Goal: Find contact information: Find contact information

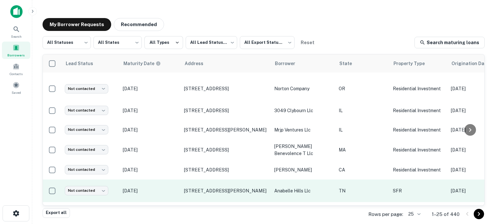
scroll to position [64, 0]
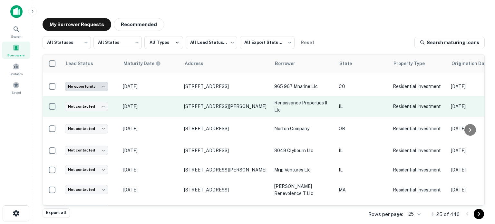
click at [172, 103] on p "[DATE]" at bounding box center [150, 106] width 55 height 7
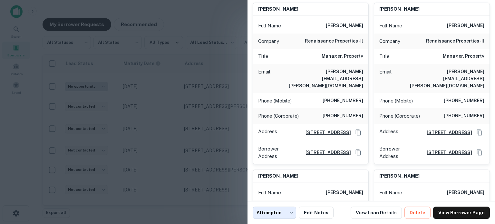
click at [175, 113] on div at bounding box center [247, 112] width 495 height 224
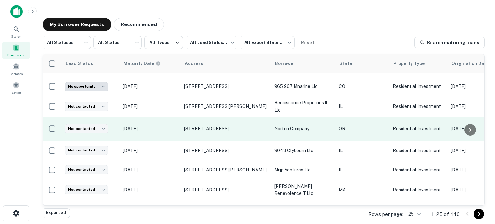
click at [172, 125] on p "[DATE]" at bounding box center [150, 128] width 55 height 7
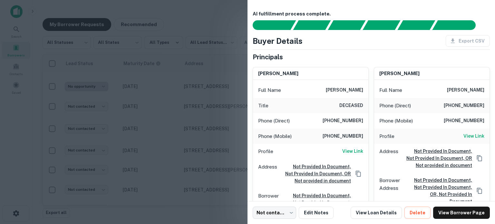
click at [170, 142] on div at bounding box center [247, 112] width 495 height 224
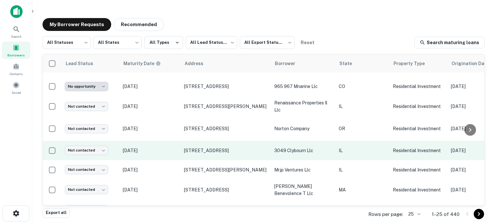
click at [166, 147] on p "[DATE]" at bounding box center [150, 150] width 55 height 7
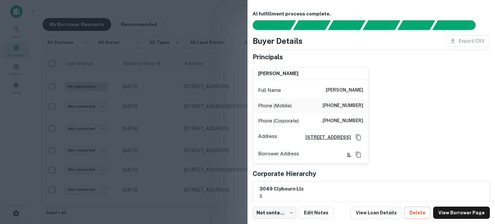
click at [214, 136] on div at bounding box center [247, 112] width 495 height 224
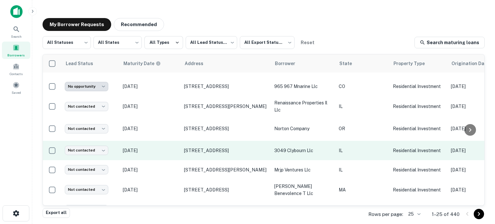
click at [173, 147] on p "[DATE]" at bounding box center [150, 150] width 55 height 7
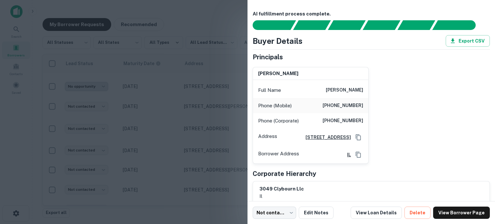
click at [181, 142] on div at bounding box center [247, 112] width 495 height 224
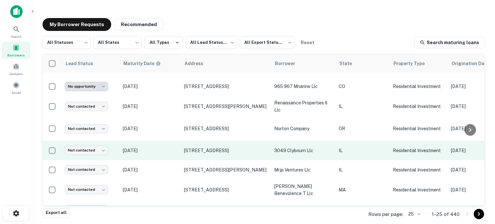
click at [202, 142] on td "[STREET_ADDRESS]" at bounding box center [226, 150] width 90 height 19
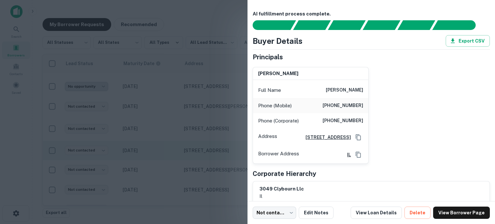
click at [183, 143] on div at bounding box center [247, 112] width 495 height 224
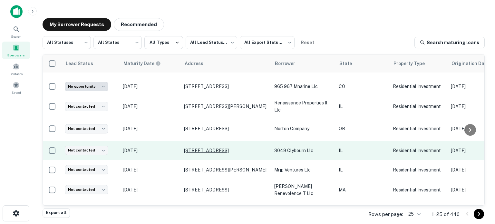
click at [212, 148] on p "[STREET_ADDRESS]" at bounding box center [226, 151] width 84 height 6
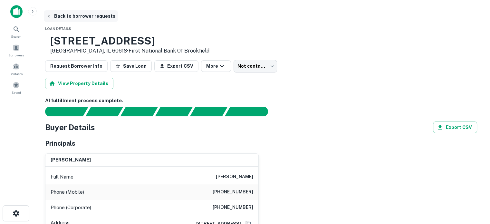
click at [82, 15] on button "Back to borrower requests" at bounding box center [81, 16] width 74 height 12
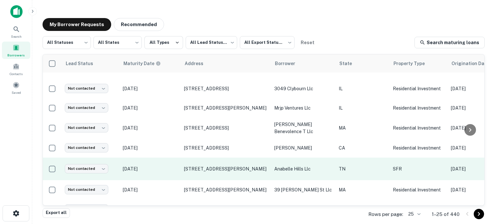
scroll to position [129, 0]
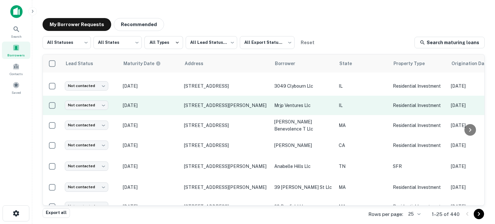
click at [176, 102] on p "[DATE]" at bounding box center [150, 105] width 55 height 7
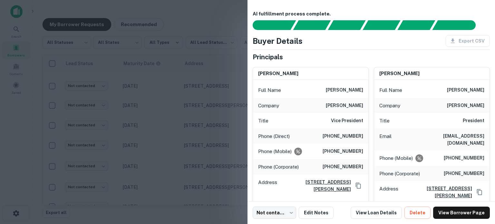
click at [175, 104] on div at bounding box center [247, 112] width 495 height 224
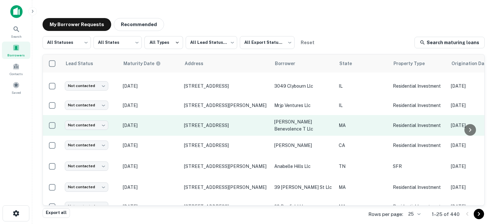
click at [168, 122] on p "[DATE]" at bounding box center [150, 125] width 55 height 7
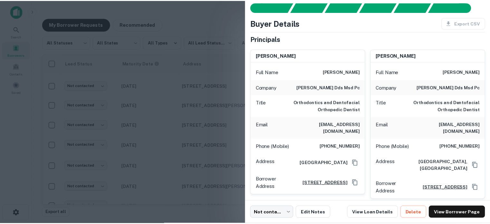
scroll to position [32, 0]
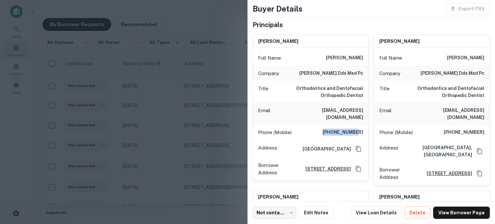
drag, startPoint x: 326, startPoint y: 125, endPoint x: 363, endPoint y: 125, distance: 37.7
click at [363, 125] on div "Phone (Mobile) [PHONE_NUMBER]" at bounding box center [310, 132] width 115 height 15
copy h6 "[PHONE_NUMBER]"
click at [243, 112] on div at bounding box center [247, 112] width 495 height 224
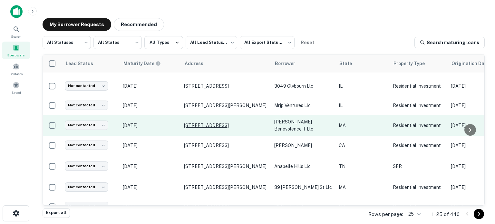
click at [191, 123] on p "[STREET_ADDRESS]" at bounding box center [226, 126] width 84 height 6
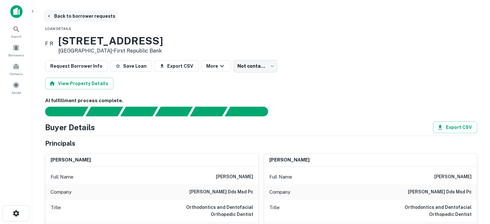
click at [71, 16] on button "Back to borrower requests" at bounding box center [81, 16] width 74 height 12
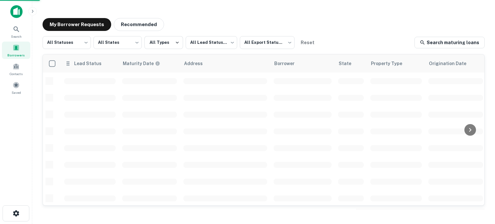
scroll to position [129, 0]
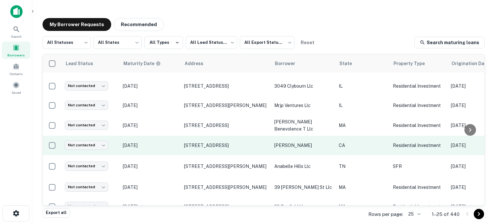
click at [175, 142] on p "[DATE]" at bounding box center [150, 145] width 55 height 7
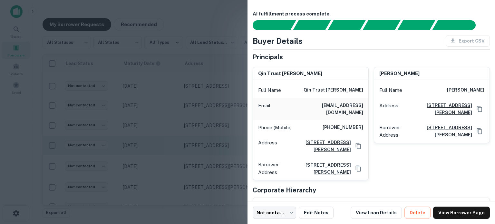
click at [175, 140] on div at bounding box center [247, 112] width 495 height 224
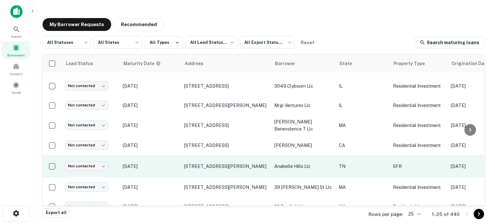
click at [174, 163] on p "[DATE]" at bounding box center [150, 166] width 55 height 7
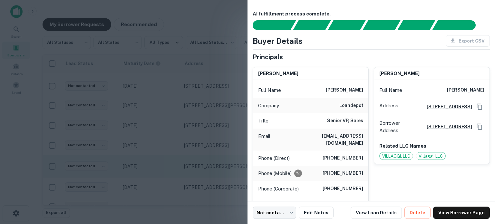
click at [174, 157] on div at bounding box center [247, 112] width 495 height 224
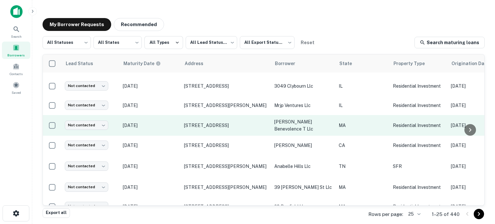
click at [171, 115] on td "[DATE]" at bounding box center [150, 125] width 61 height 21
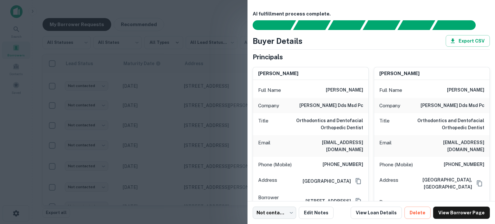
click at [172, 116] on div at bounding box center [247, 112] width 495 height 224
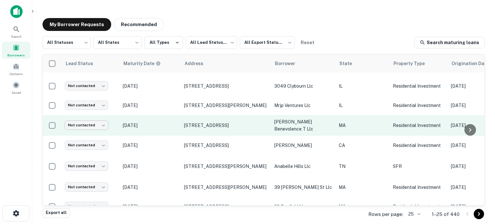
click at [96, 118] on body "**********" at bounding box center [247, 112] width 495 height 224
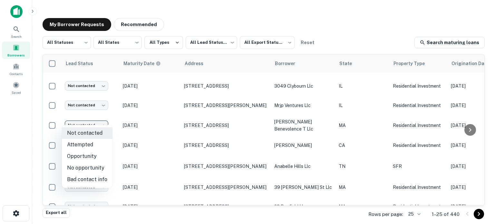
click at [96, 142] on li "Attempted" at bounding box center [87, 145] width 51 height 12
type input "*********"
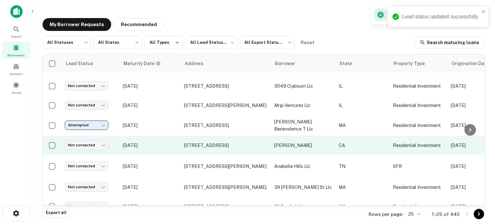
click at [171, 142] on p "[DATE]" at bounding box center [150, 145] width 55 height 7
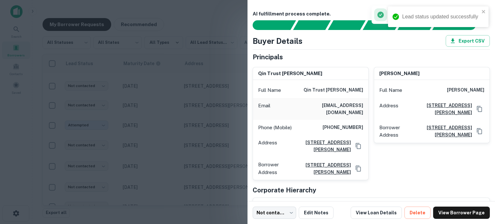
click at [192, 143] on div at bounding box center [247, 112] width 495 height 224
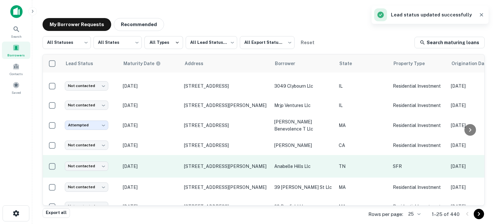
click at [172, 163] on p "[DATE]" at bounding box center [150, 166] width 55 height 7
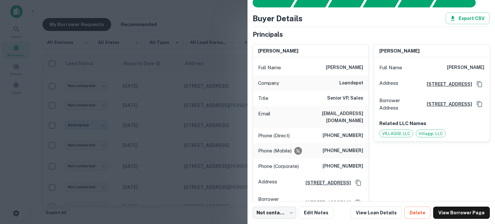
scroll to position [32, 0]
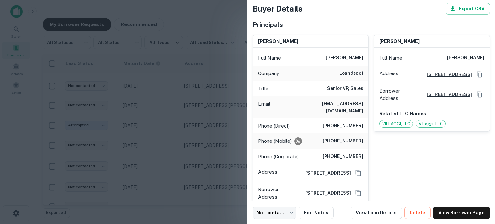
click at [369, 113] on div "[PERSON_NAME] Full Name [PERSON_NAME] Address [STREET_ADDRESS] Borrower Address…" at bounding box center [429, 130] width 121 height 201
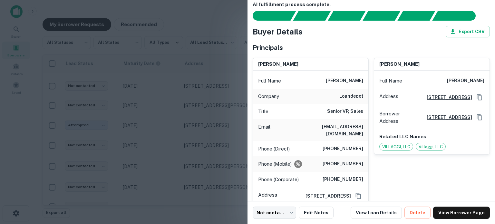
scroll to position [0, 0]
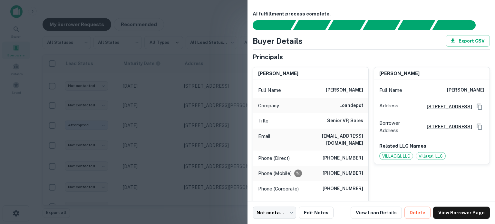
click at [200, 140] on div at bounding box center [247, 112] width 495 height 224
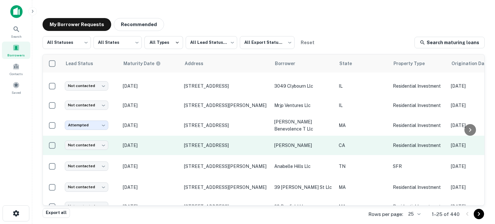
click at [168, 142] on p "[DATE]" at bounding box center [150, 145] width 55 height 7
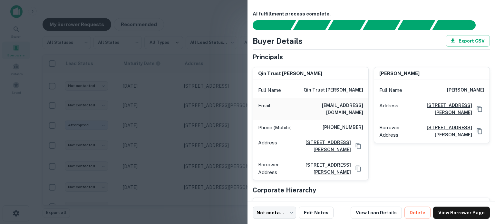
scroll to position [32, 0]
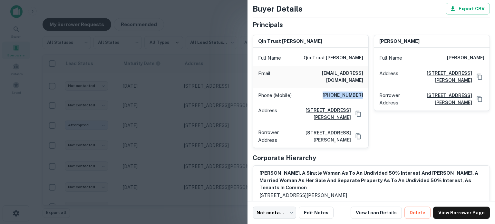
drag, startPoint x: 325, startPoint y: 88, endPoint x: 363, endPoint y: 88, distance: 37.7
click at [363, 88] on div "Phone (Mobile) [PHONE_NUMBER]" at bounding box center [310, 95] width 115 height 15
copy h6 "[PHONE_NUMBER]"
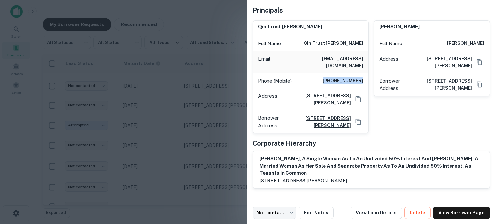
scroll to position [0, 0]
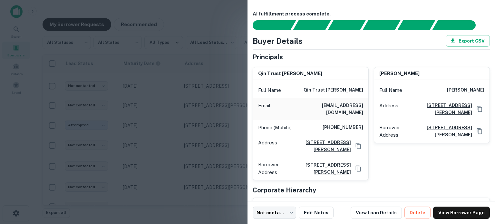
click at [231, 139] on div at bounding box center [247, 112] width 495 height 224
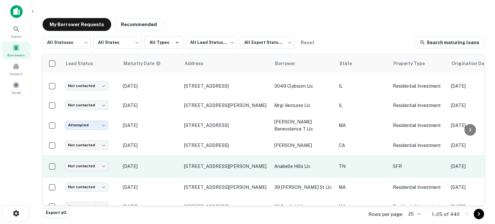
click at [157, 164] on td "[DATE]" at bounding box center [150, 166] width 61 height 23
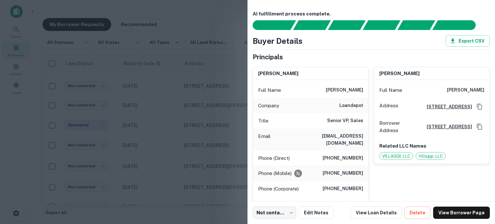
click at [190, 146] on div at bounding box center [247, 112] width 495 height 224
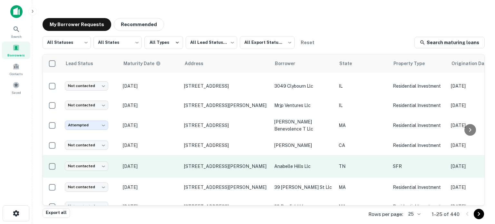
click at [160, 163] on p "[DATE]" at bounding box center [150, 166] width 55 height 7
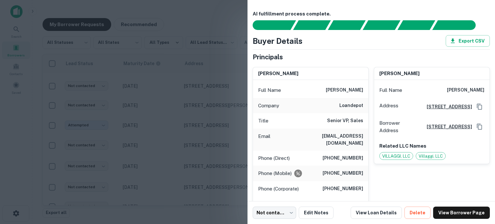
click at [187, 156] on div at bounding box center [247, 112] width 495 height 224
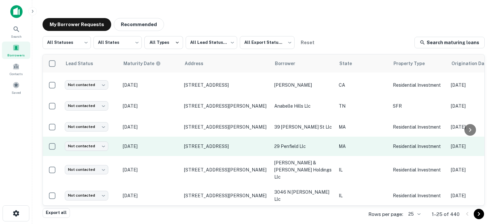
scroll to position [193, 0]
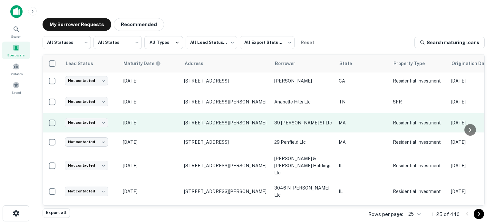
click at [175, 119] on p "[DATE]" at bounding box center [150, 122] width 55 height 7
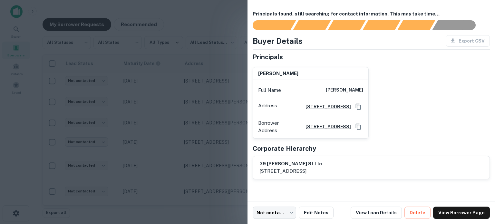
click at [183, 133] on div at bounding box center [247, 112] width 495 height 224
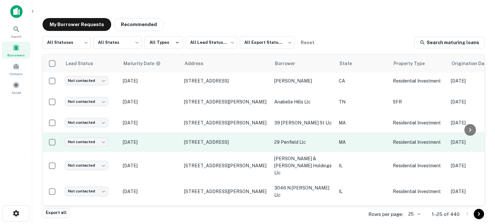
click at [170, 140] on td "[DATE]" at bounding box center [150, 142] width 61 height 19
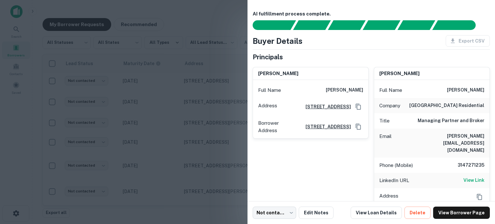
click at [171, 140] on div at bounding box center [247, 112] width 495 height 224
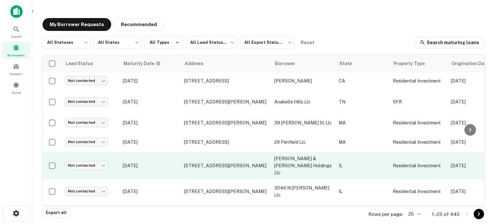
click at [171, 162] on p "[DATE]" at bounding box center [150, 165] width 55 height 7
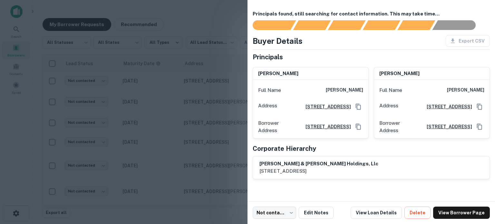
click at [172, 157] on div at bounding box center [247, 112] width 495 height 224
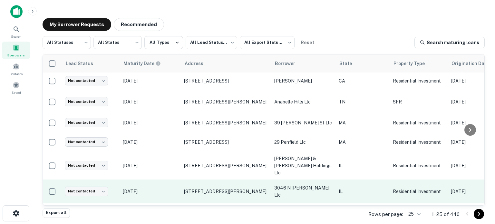
click at [173, 188] on p "[DATE]" at bounding box center [150, 191] width 55 height 7
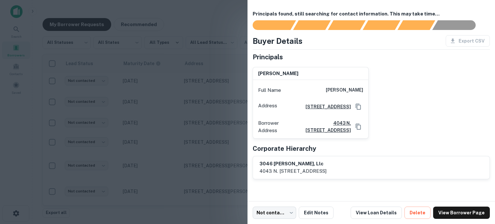
click at [190, 162] on div at bounding box center [247, 112] width 495 height 224
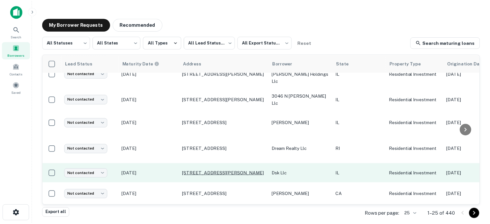
scroll to position [290, 0]
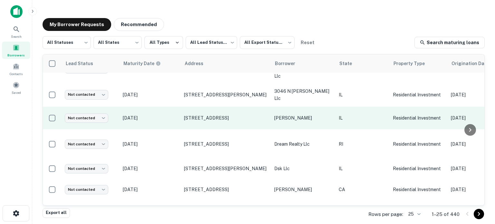
click at [181, 108] on td "[DATE]" at bounding box center [150, 118] width 61 height 23
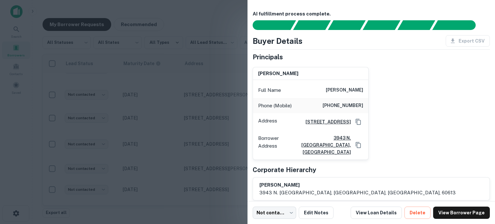
click at [171, 104] on div at bounding box center [247, 112] width 495 height 224
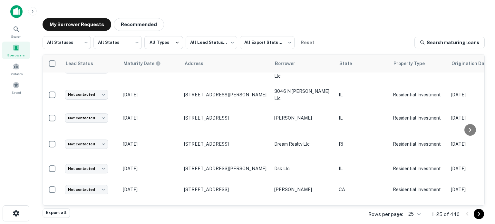
click at [171, 114] on p "[DATE]" at bounding box center [150, 117] width 55 height 7
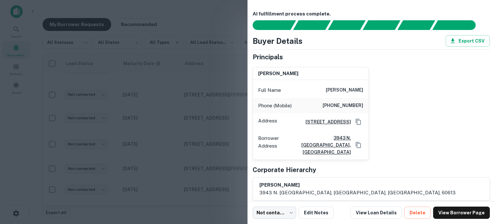
click at [171, 104] on div at bounding box center [247, 112] width 495 height 224
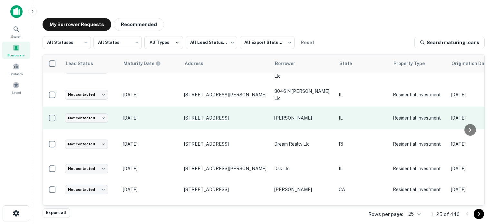
click at [192, 115] on p "[STREET_ADDRESS]" at bounding box center [226, 118] width 84 height 6
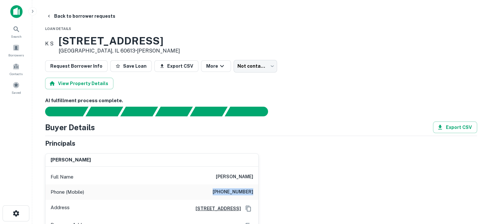
drag, startPoint x: 220, startPoint y: 191, endPoint x: 257, endPoint y: 191, distance: 37.1
click at [257, 191] on div "Phone (Mobile) [PHONE_NUMBER]" at bounding box center [151, 191] width 213 height 15
copy h6 "[PHONE_NUMBER]"
click at [257, 67] on body "Search Borrowers Contacts Saved Back to borrower requests Loan Details K S [STR…" at bounding box center [245, 112] width 490 height 224
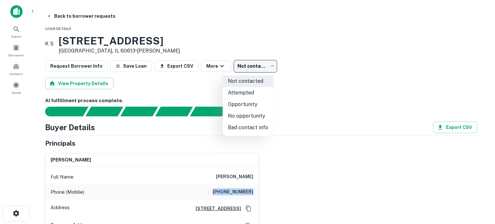
click at [261, 129] on li "Bad contact info" at bounding box center [248, 128] width 51 height 12
type input "**********"
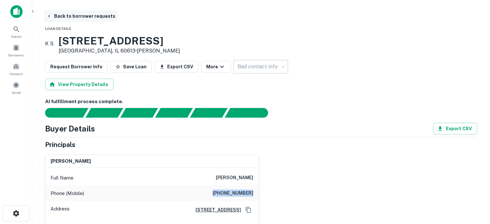
click at [77, 18] on button "Back to borrower requests" at bounding box center [81, 16] width 74 height 12
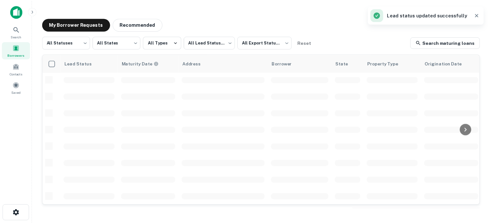
scroll to position [290, 0]
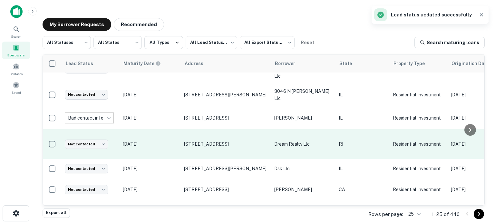
click at [169, 141] on p "[DATE]" at bounding box center [150, 144] width 55 height 7
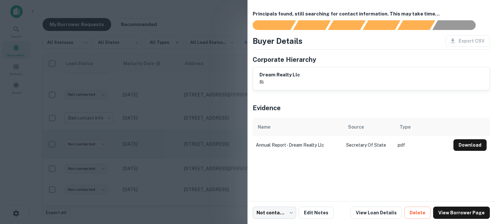
click at [169, 131] on div at bounding box center [247, 112] width 495 height 224
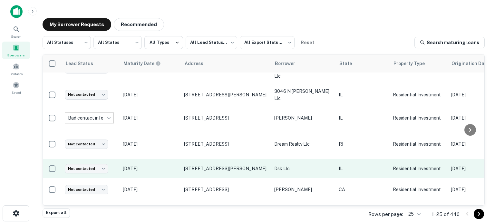
click at [164, 165] on p "[DATE]" at bounding box center [150, 168] width 55 height 7
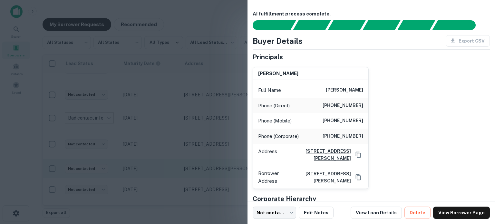
click at [164, 154] on div at bounding box center [247, 112] width 495 height 224
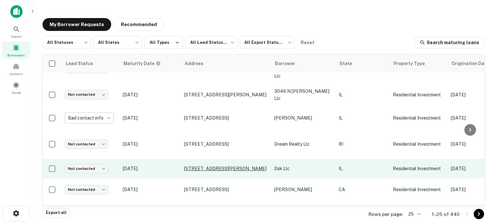
click at [208, 166] on p "[STREET_ADDRESS][PERSON_NAME]" at bounding box center [226, 169] width 84 height 6
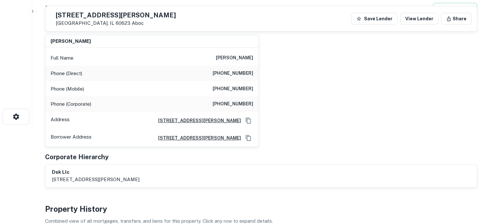
scroll to position [32, 0]
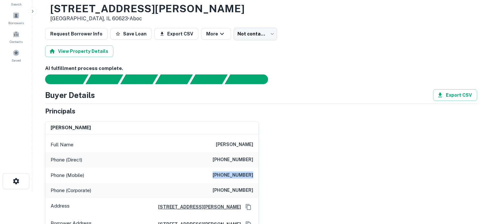
drag, startPoint x: 215, startPoint y: 174, endPoint x: 253, endPoint y: 175, distance: 38.1
click at [254, 175] on div "Phone (Mobile) [PHONE_NUMBER]" at bounding box center [151, 175] width 213 height 15
copy h6 "[PHONE_NUMBER]"
click at [264, 139] on div "[PERSON_NAME] Full Name [PERSON_NAME] Phone (Direct) [PHONE_NUMBER] Phone (Mobi…" at bounding box center [259, 174] width 438 height 117
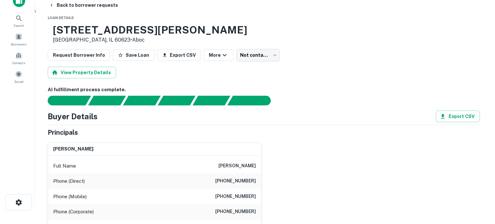
scroll to position [0, 0]
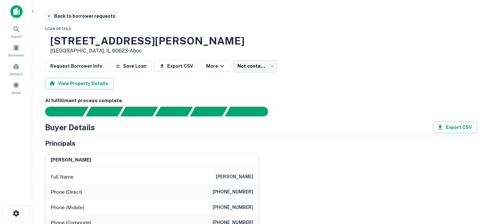
click at [94, 15] on button "Back to borrower requests" at bounding box center [81, 16] width 74 height 12
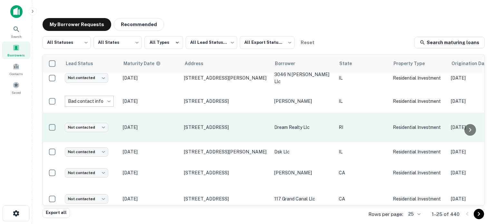
scroll to position [322, 0]
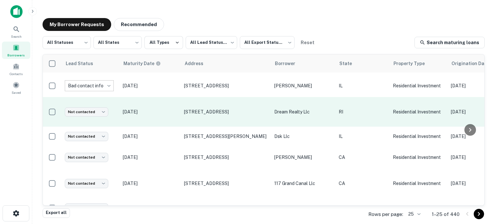
click at [176, 103] on td "[DATE]" at bounding box center [150, 112] width 61 height 30
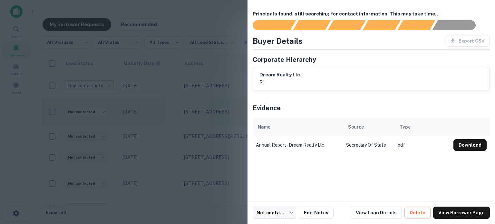
click at [176, 103] on div at bounding box center [247, 112] width 495 height 224
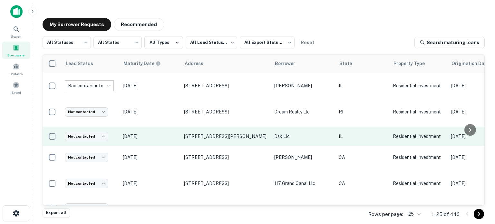
click at [169, 133] on p "[DATE]" at bounding box center [150, 136] width 55 height 7
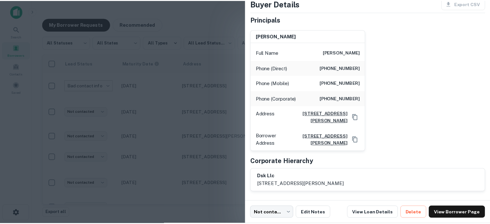
scroll to position [38, 0]
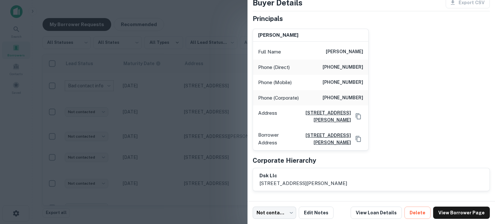
click at [161, 123] on div at bounding box center [247, 112] width 495 height 224
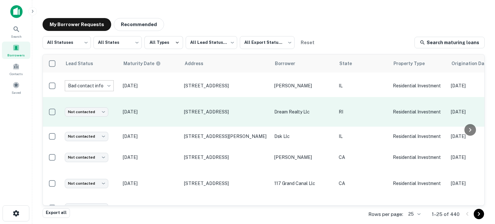
click at [168, 108] on p "[DATE]" at bounding box center [150, 111] width 55 height 7
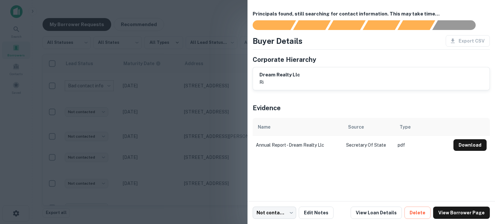
click at [168, 117] on div at bounding box center [247, 112] width 495 height 224
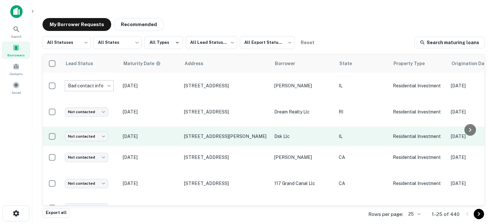
click at [168, 127] on td "[DATE]" at bounding box center [150, 136] width 61 height 19
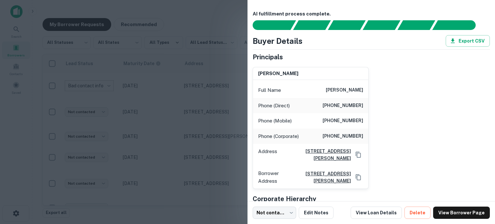
click at [168, 123] on div at bounding box center [247, 112] width 495 height 224
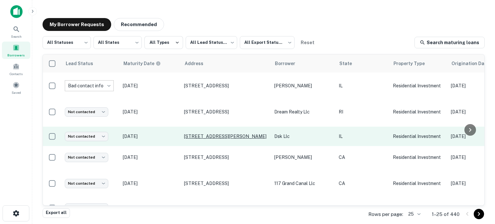
click at [207, 133] on p "[STREET_ADDRESS][PERSON_NAME]" at bounding box center [226, 136] width 84 height 6
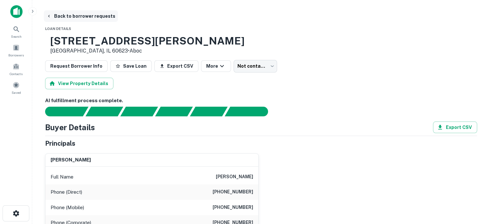
click at [90, 15] on button "Back to borrower requests" at bounding box center [81, 16] width 74 height 12
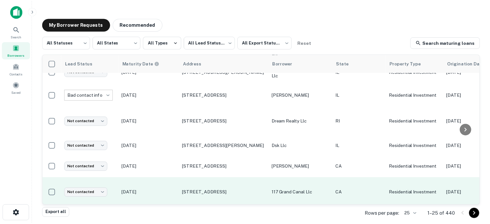
scroll to position [323, 0]
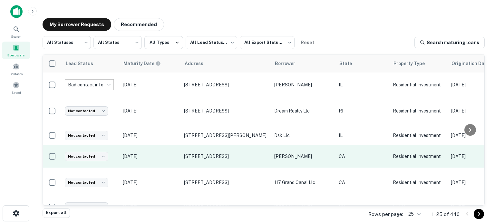
click at [174, 153] on p "[DATE]" at bounding box center [150, 156] width 55 height 7
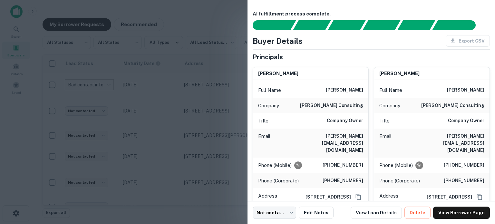
click at [370, 140] on div "[PERSON_NAME] Full Name [PERSON_NAME] Company [PERSON_NAME] consulting Title Co…" at bounding box center [429, 145] width 121 height 167
click at [167, 148] on div at bounding box center [247, 112] width 495 height 224
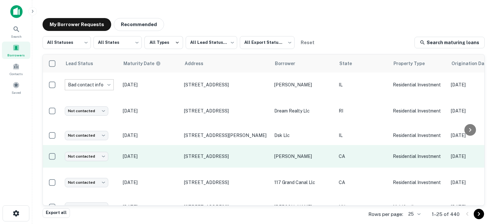
click at [167, 153] on p "[DATE]" at bounding box center [150, 156] width 55 height 7
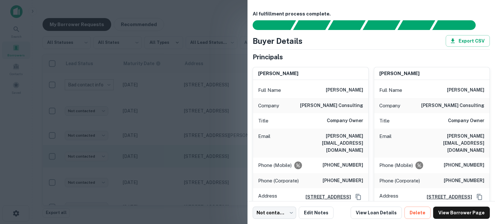
click at [167, 141] on div at bounding box center [247, 112] width 495 height 224
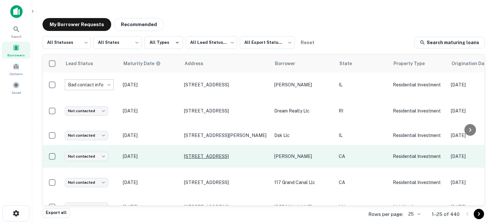
click at [204, 153] on p "[STREET_ADDRESS]" at bounding box center [226, 156] width 84 height 6
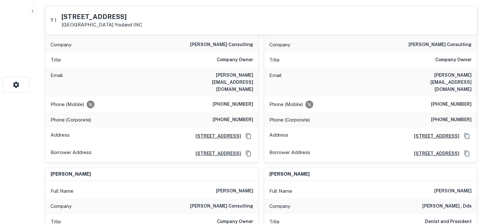
scroll to position [129, 0]
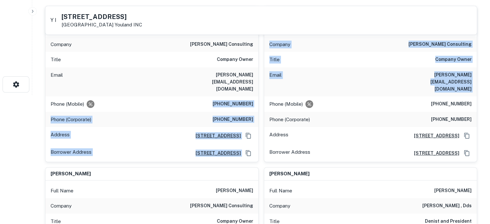
drag, startPoint x: 219, startPoint y: 87, endPoint x: 259, endPoint y: 86, distance: 40.3
click at [256, 96] on div "Phone (Mobile) [PHONE_NUMBER]" at bounding box center [151, 103] width 213 height 15
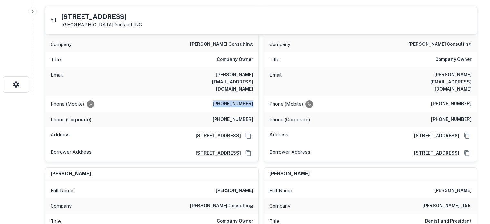
drag, startPoint x: 255, startPoint y: 86, endPoint x: 220, endPoint y: 87, distance: 35.8
click at [220, 96] on div "Phone (Mobile) [PHONE_NUMBER]" at bounding box center [151, 103] width 213 height 15
copy h6 "[PHONE_NUMBER]"
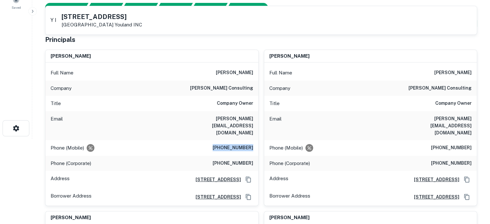
scroll to position [97, 0]
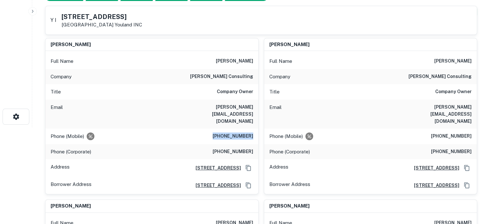
copy h6 "[PHONE_NUMBER]"
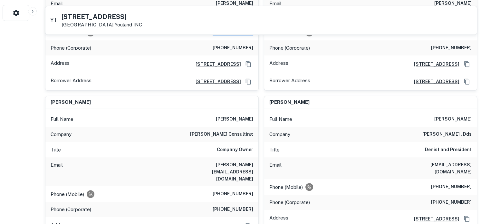
scroll to position [226, 0]
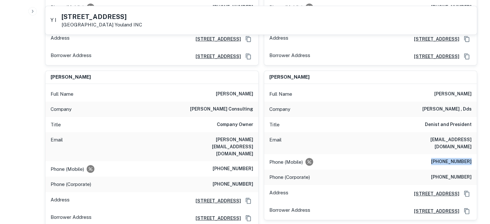
drag, startPoint x: 436, startPoint y: 138, endPoint x: 473, endPoint y: 138, distance: 36.8
click at [473, 154] on div "Phone (Mobile) [PHONE_NUMBER]" at bounding box center [370, 161] width 213 height 15
drag, startPoint x: 466, startPoint y: 138, endPoint x: 347, endPoint y: 121, distance: 120.9
click at [347, 132] on div "Email [EMAIL_ADDRESS][DOMAIN_NAME]" at bounding box center [370, 143] width 213 height 22
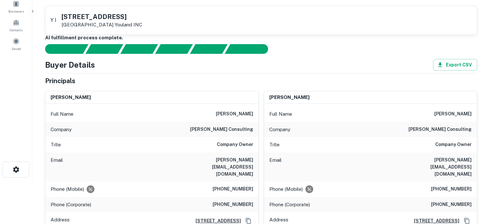
scroll to position [0, 0]
